Goal: Complete application form

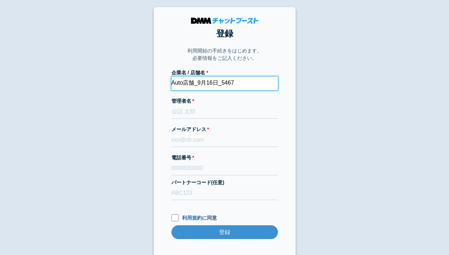
type input "Auto店舗_9月16日_5467"
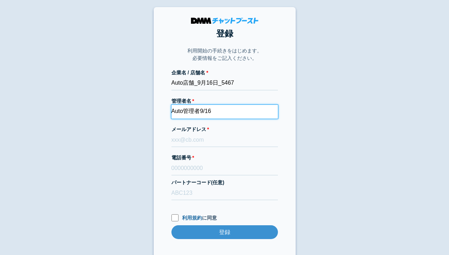
type input "Auto管理者9/16"
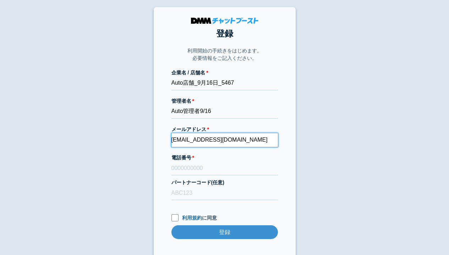
type input "[EMAIL_ADDRESS][DOMAIN_NAME]"
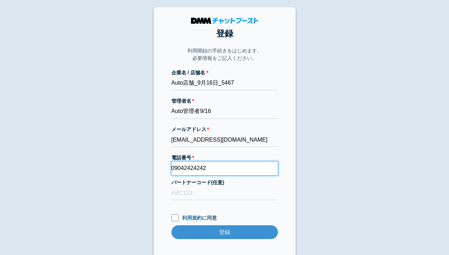
type input "09042424242"
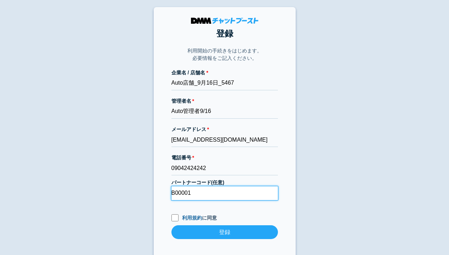
type input "B00001"
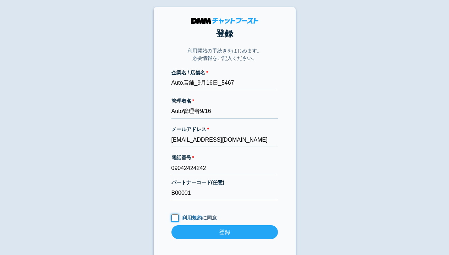
click at [174, 219] on input "利用規約 に同意" at bounding box center [174, 218] width 7 height 7
checkbox input "true"
click at [224, 233] on input "登録" at bounding box center [224, 233] width 106 height 14
